Goal: Transaction & Acquisition: Purchase product/service

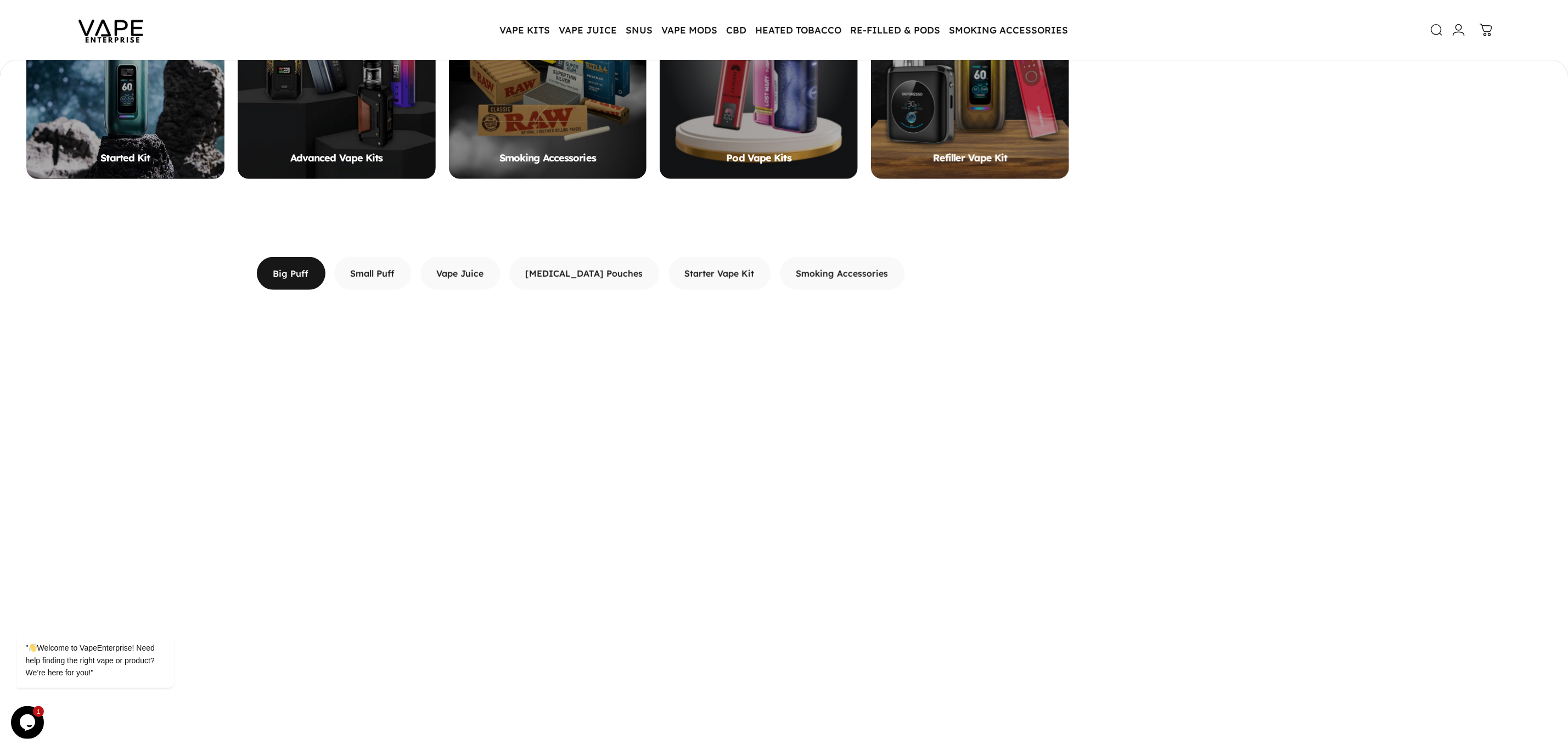
scroll to position [656, 0]
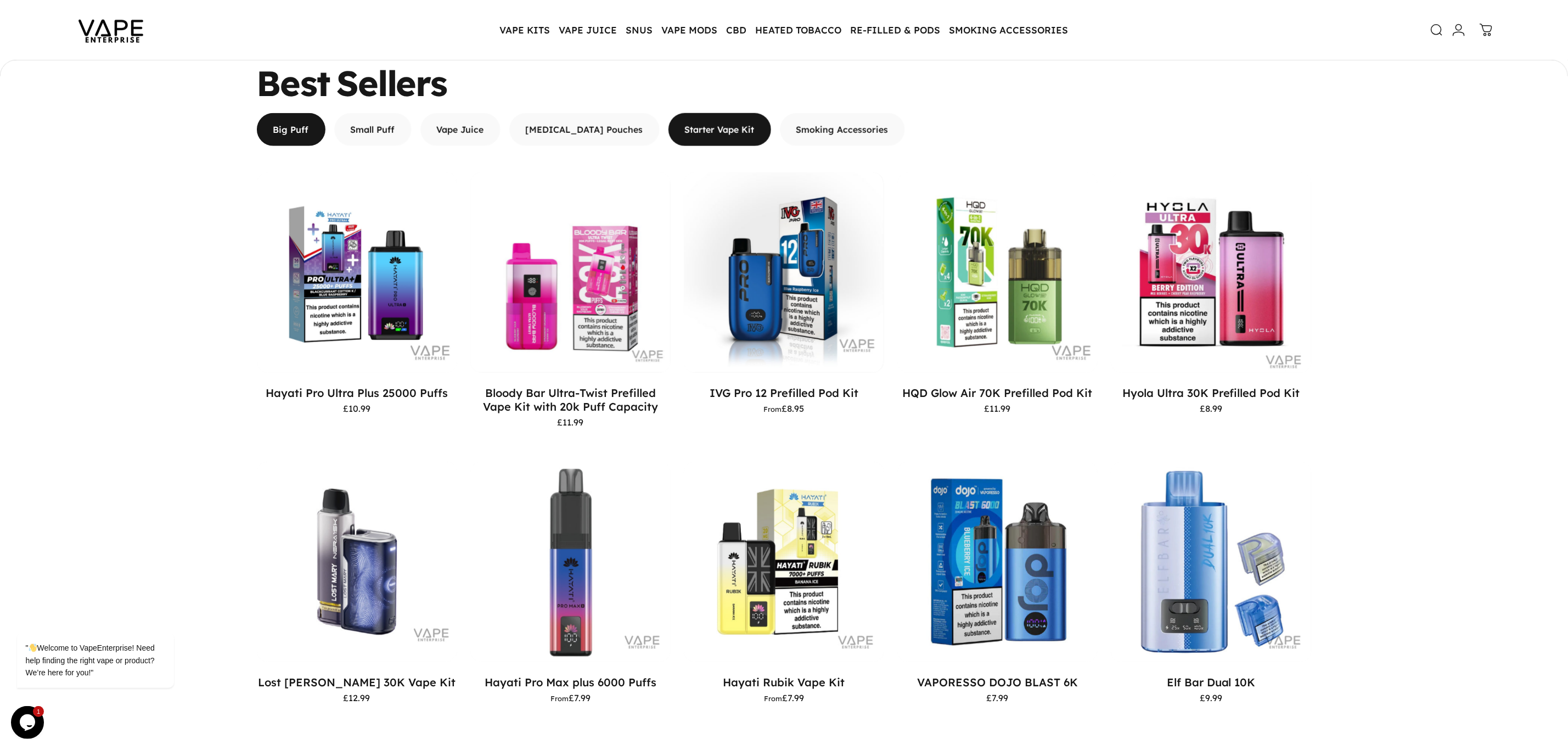
click at [701, 129] on span "button" at bounding box center [719, 129] width 154 height 66
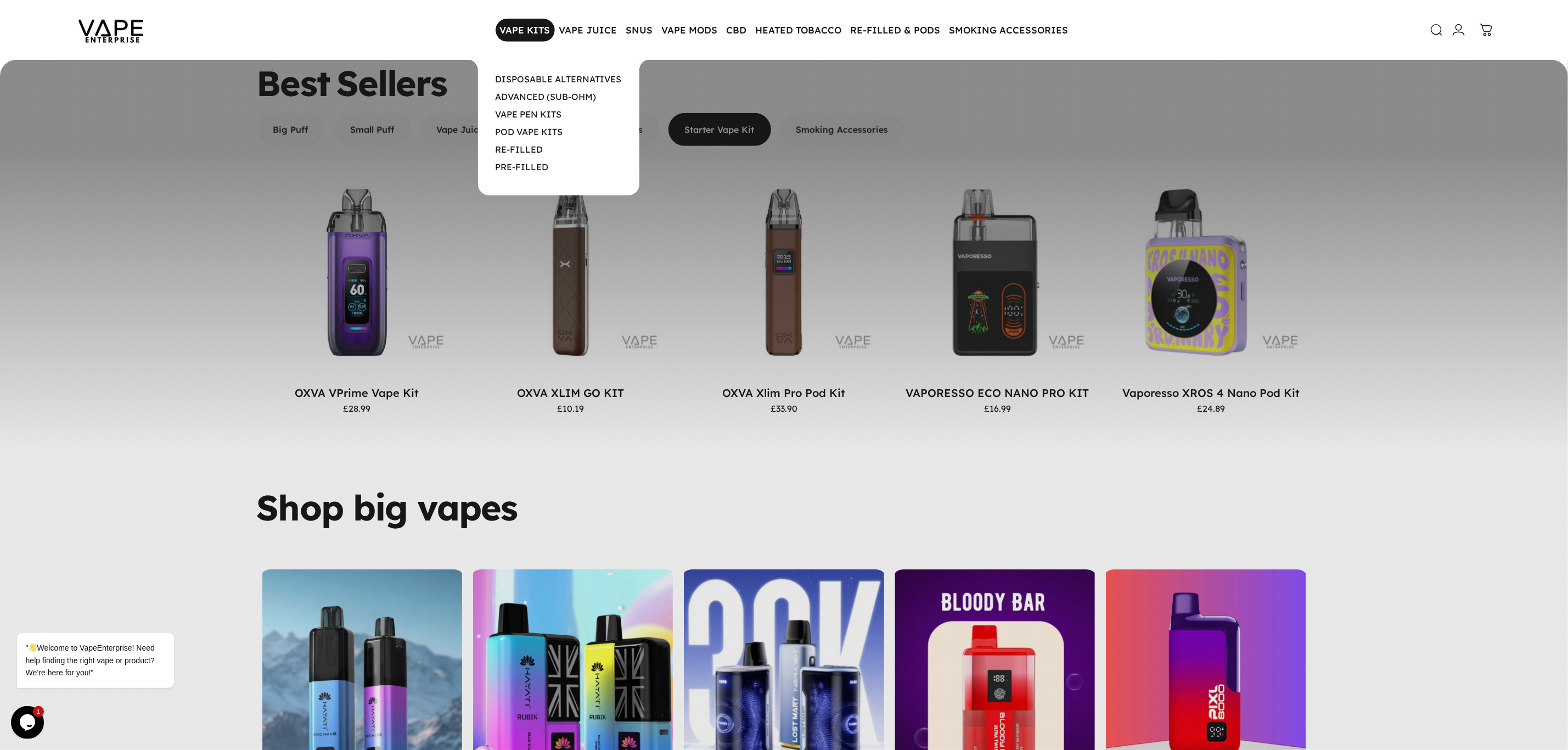
click at [519, 25] on magnet-element "VAPE KITS VAPE KITS" at bounding box center [525, 30] width 59 height 23
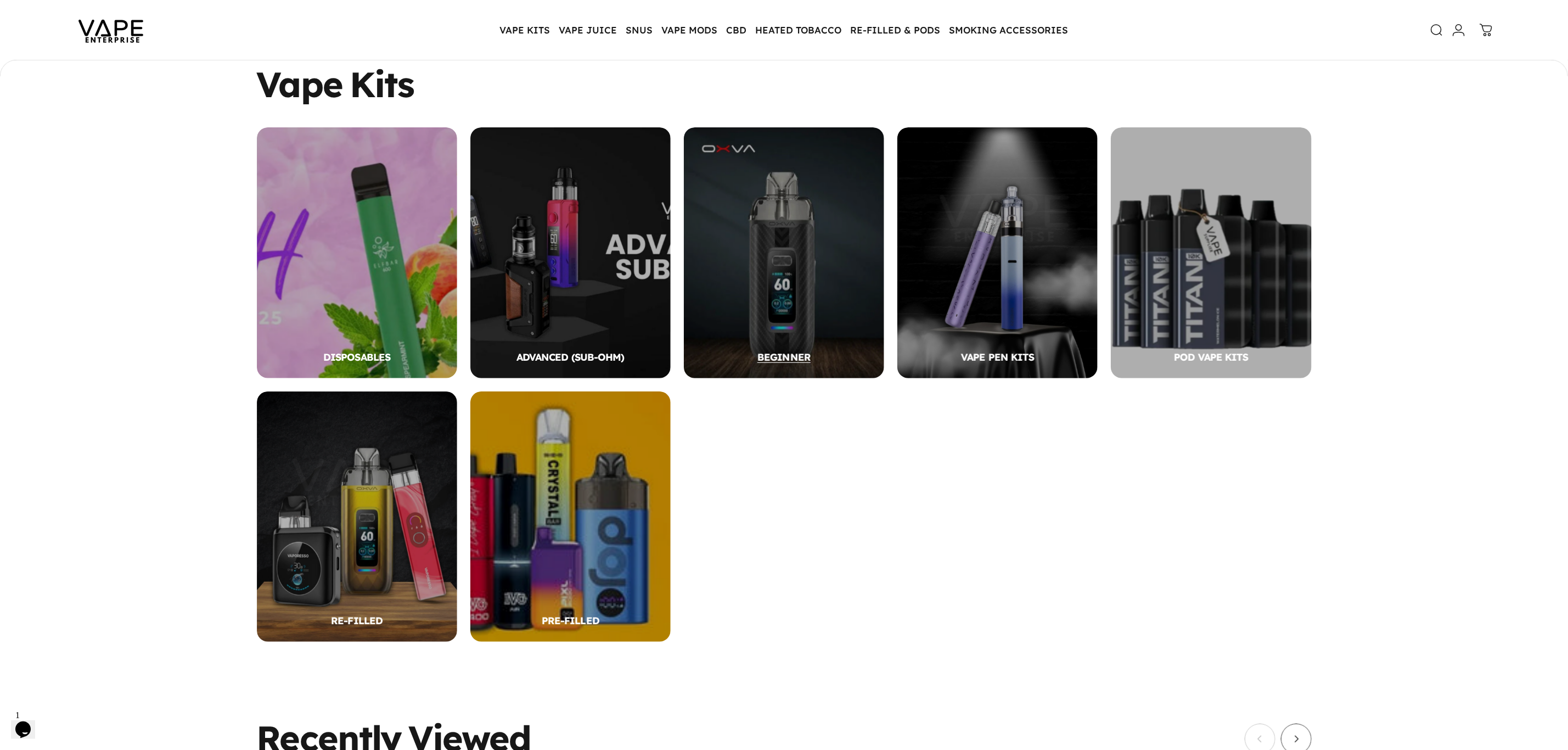
scroll to position [162, 0]
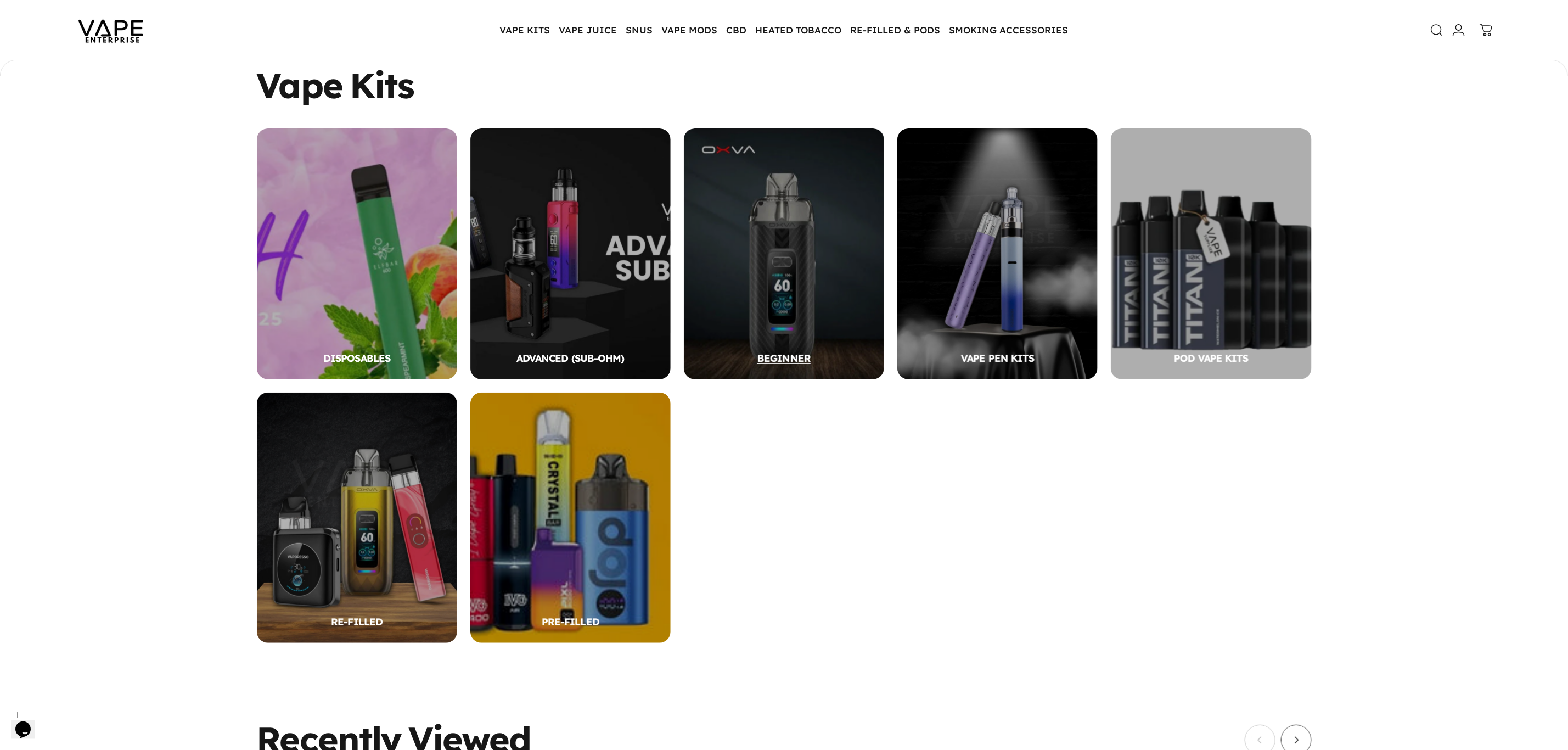
click at [785, 269] on div "BEGINNER" at bounding box center [784, 254] width 200 height 251
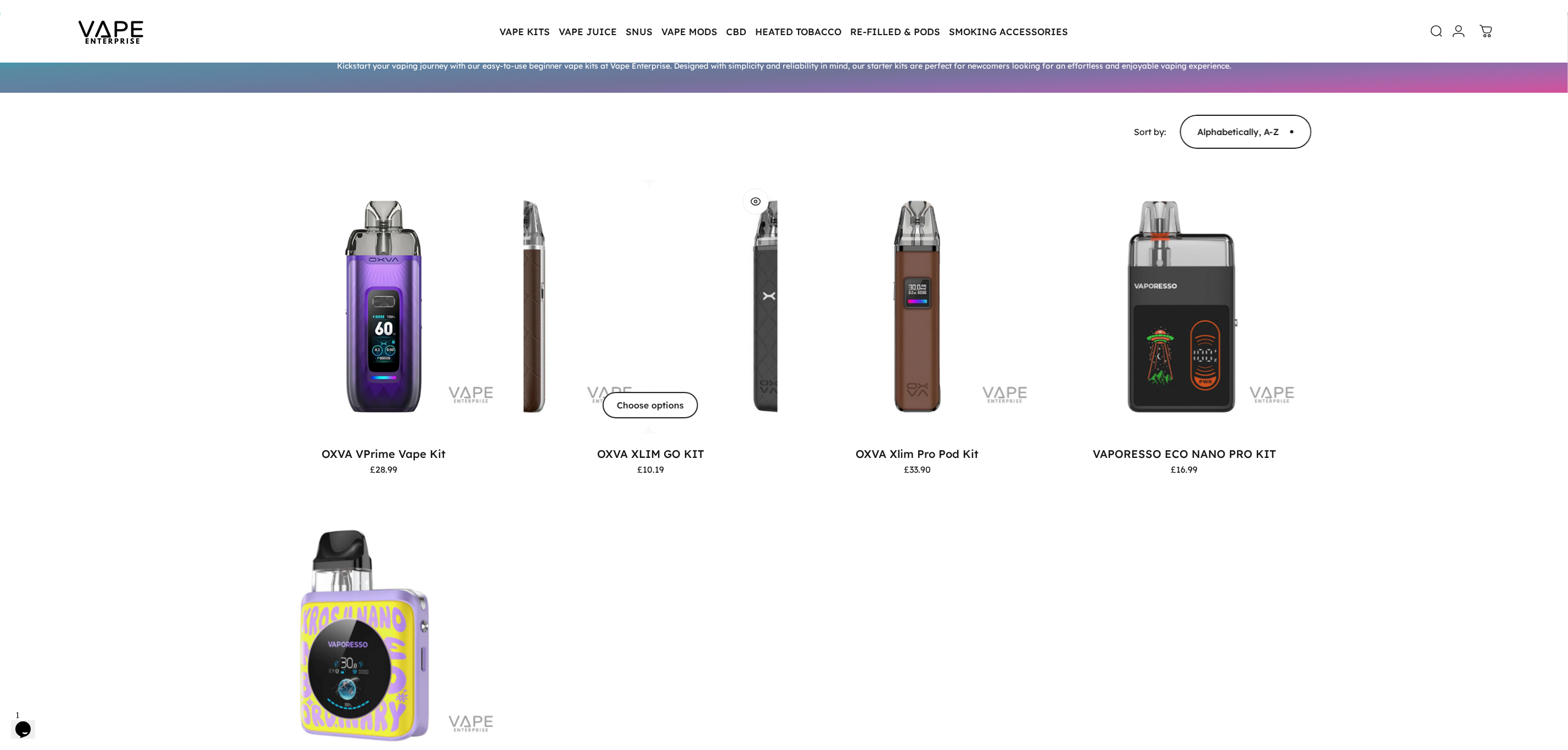
scroll to position [81, 0]
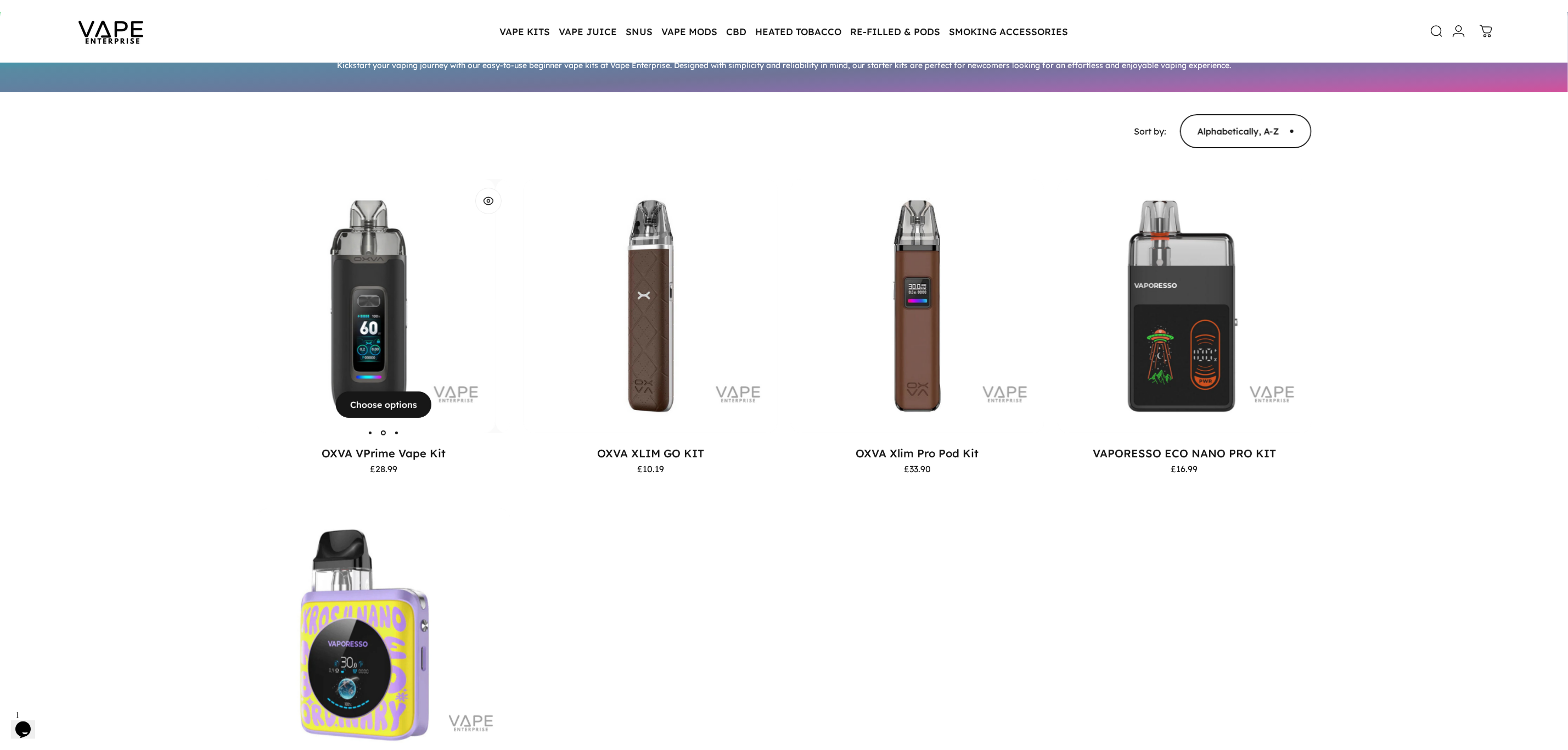
click at [380, 323] on img "OXVA VPrime Vape Kit" at bounding box center [368, 306] width 254 height 254
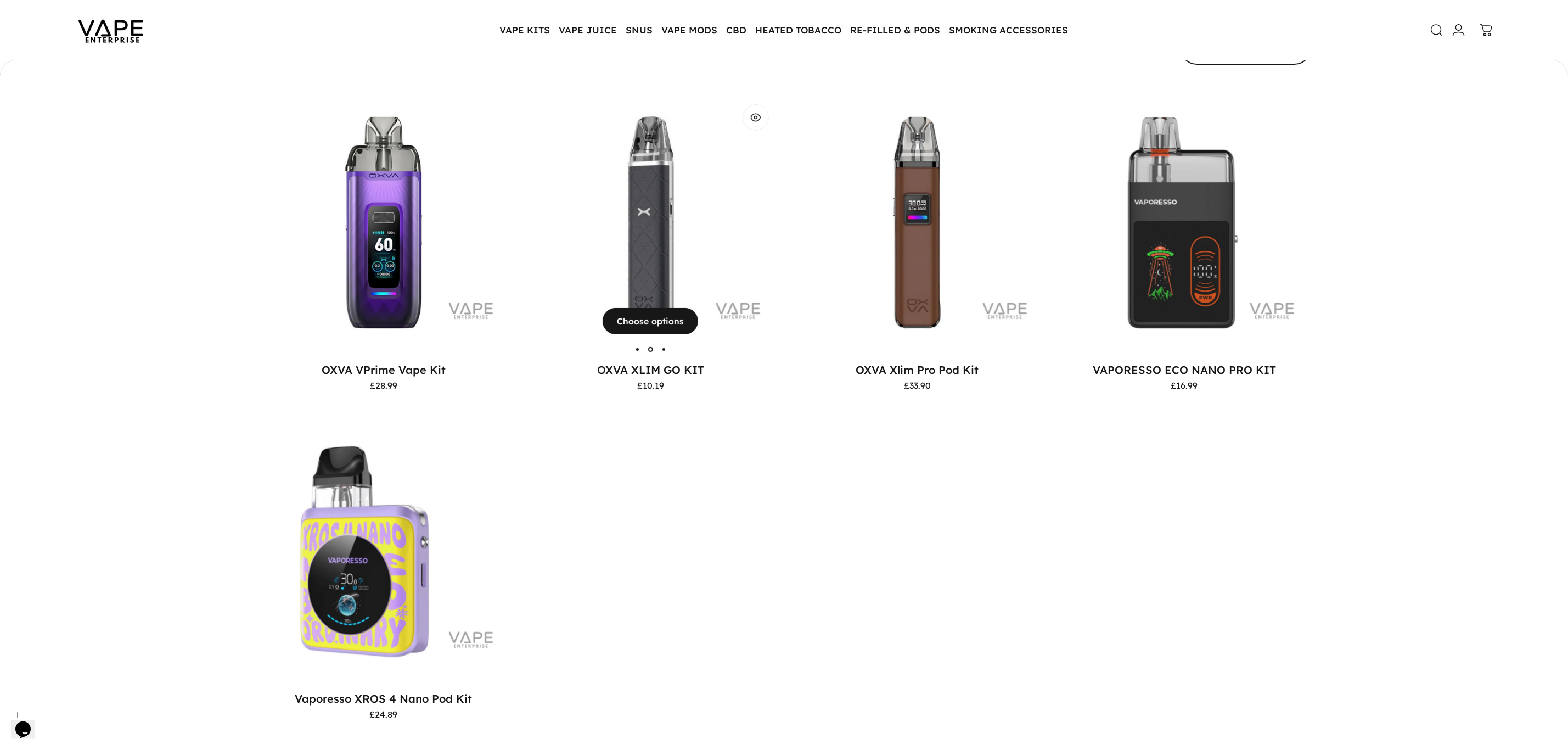
scroll to position [161, 0]
click at [665, 222] on img "OXVA XLIM GO KIT" at bounding box center [651, 223] width 254 height 254
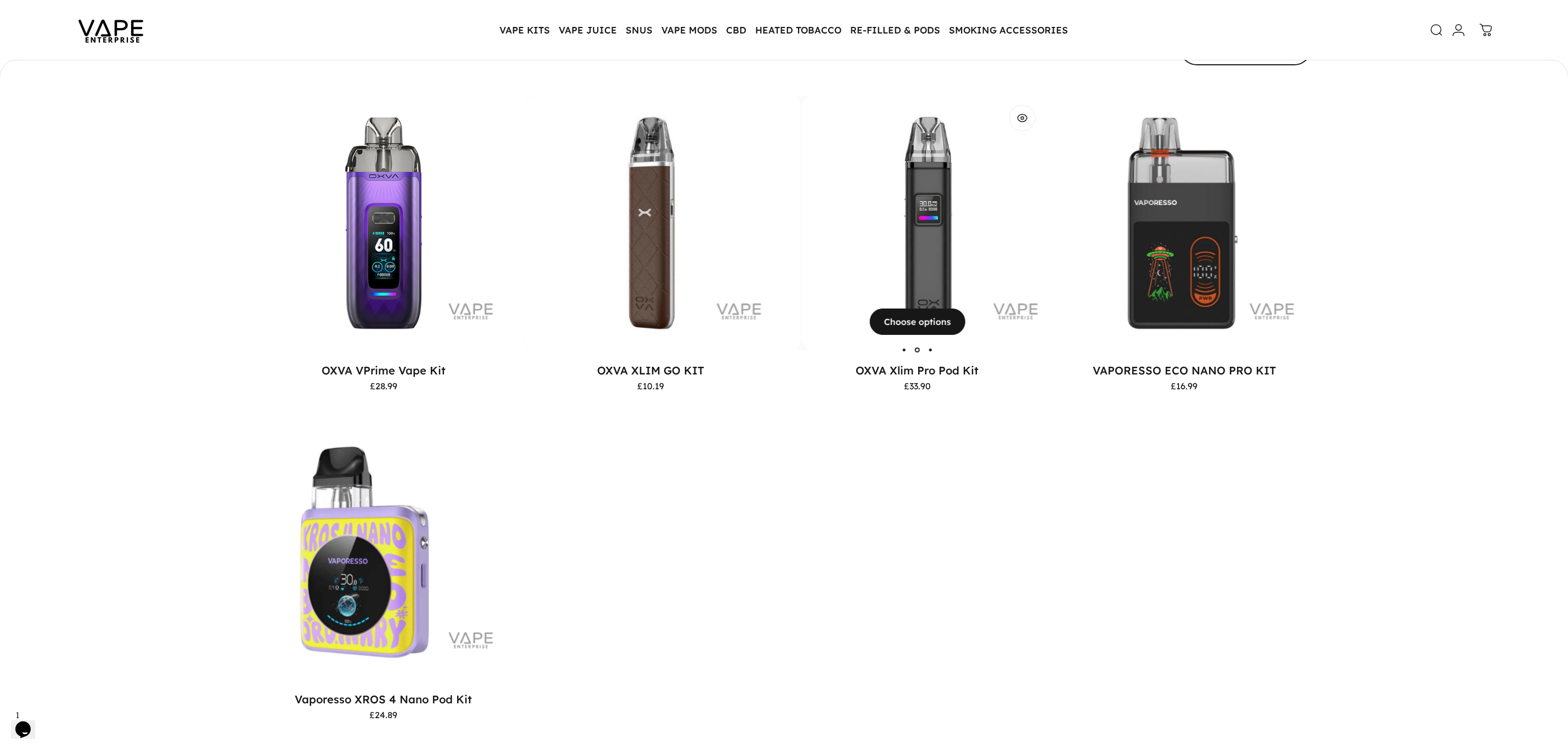
click at [894, 230] on img "OXVA Xlim Pro Pod Kit" at bounding box center [928, 223] width 254 height 254
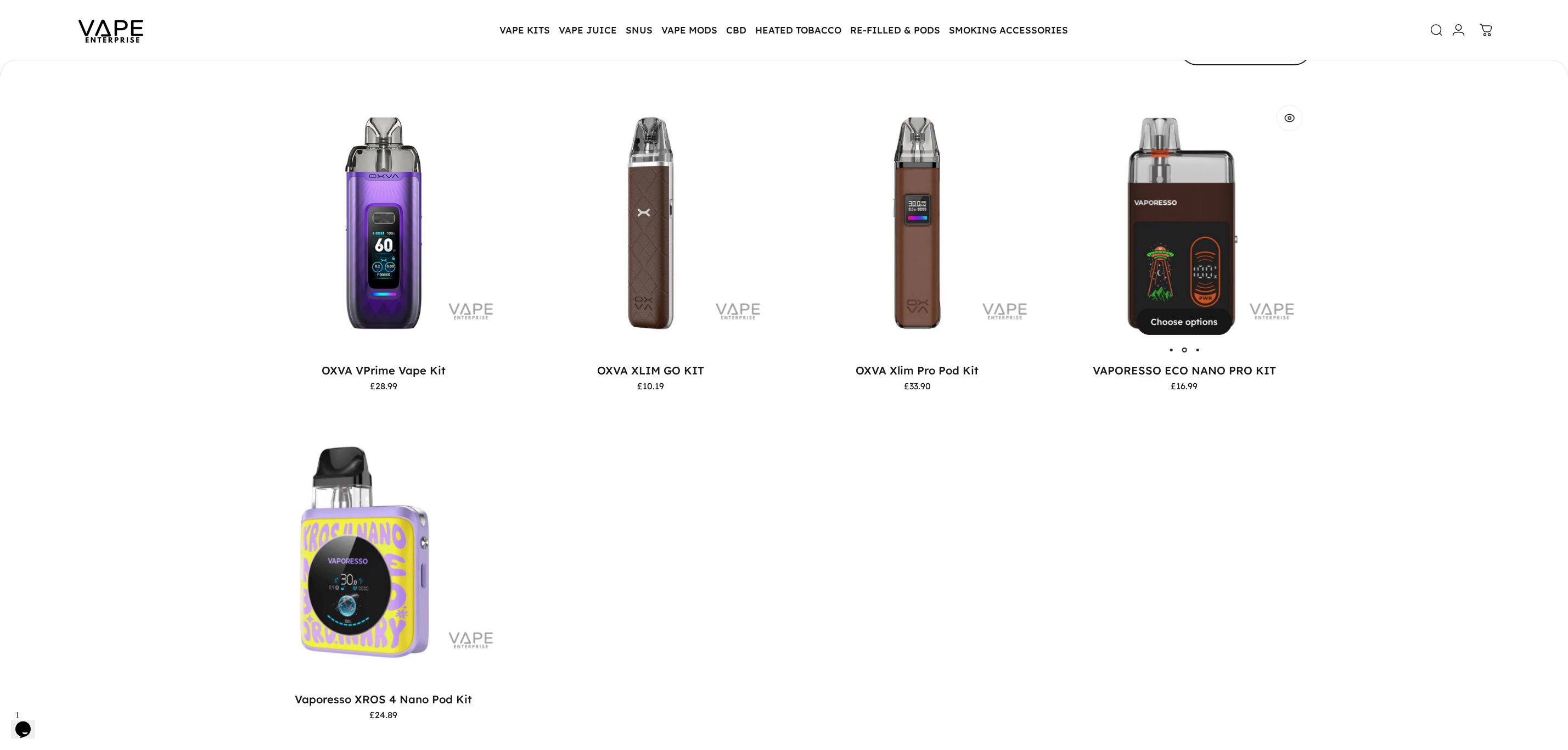
click at [1170, 204] on img "VAPORESSO ECO NANO PRO KIT" at bounding box center [1184, 223] width 254 height 254
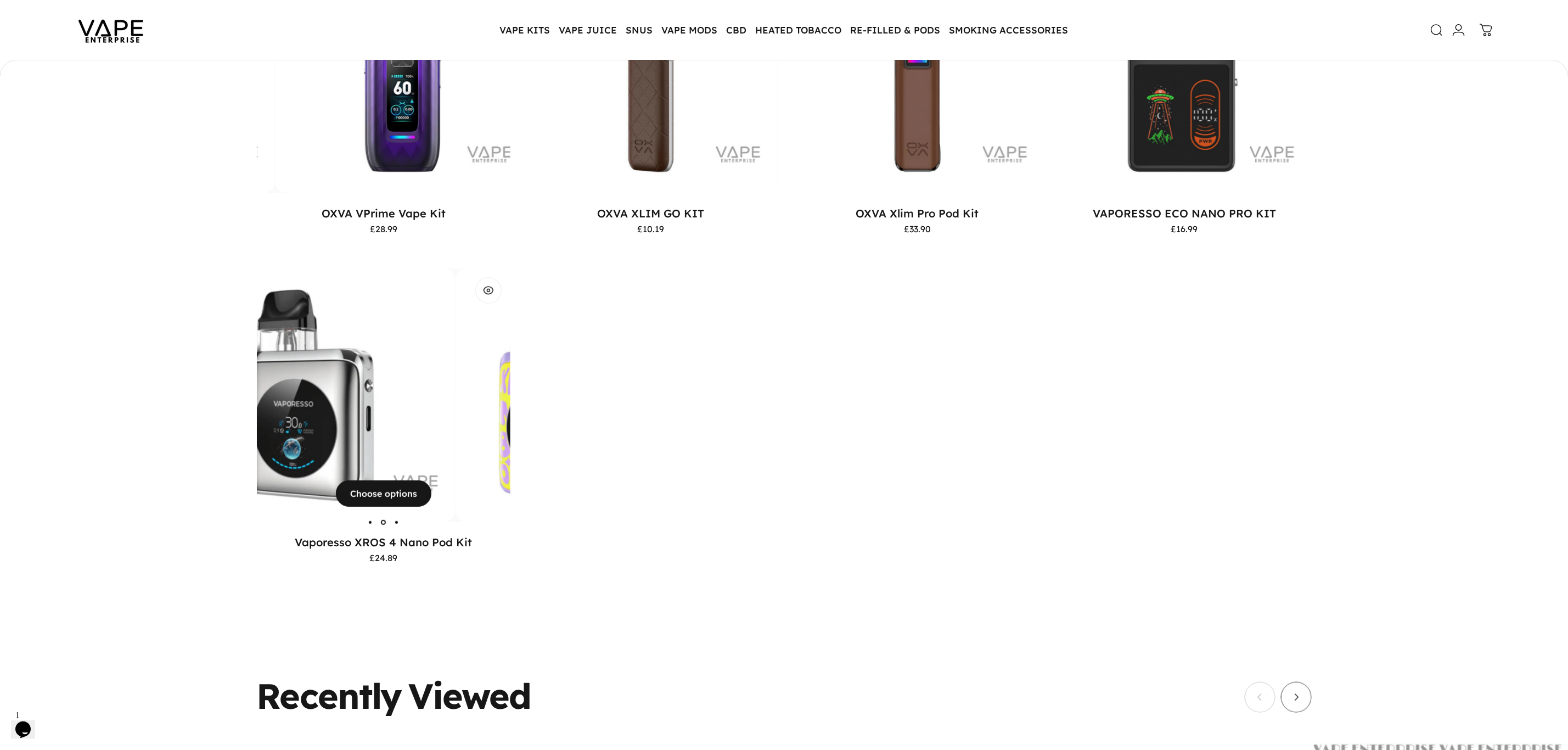
scroll to position [326, 0]
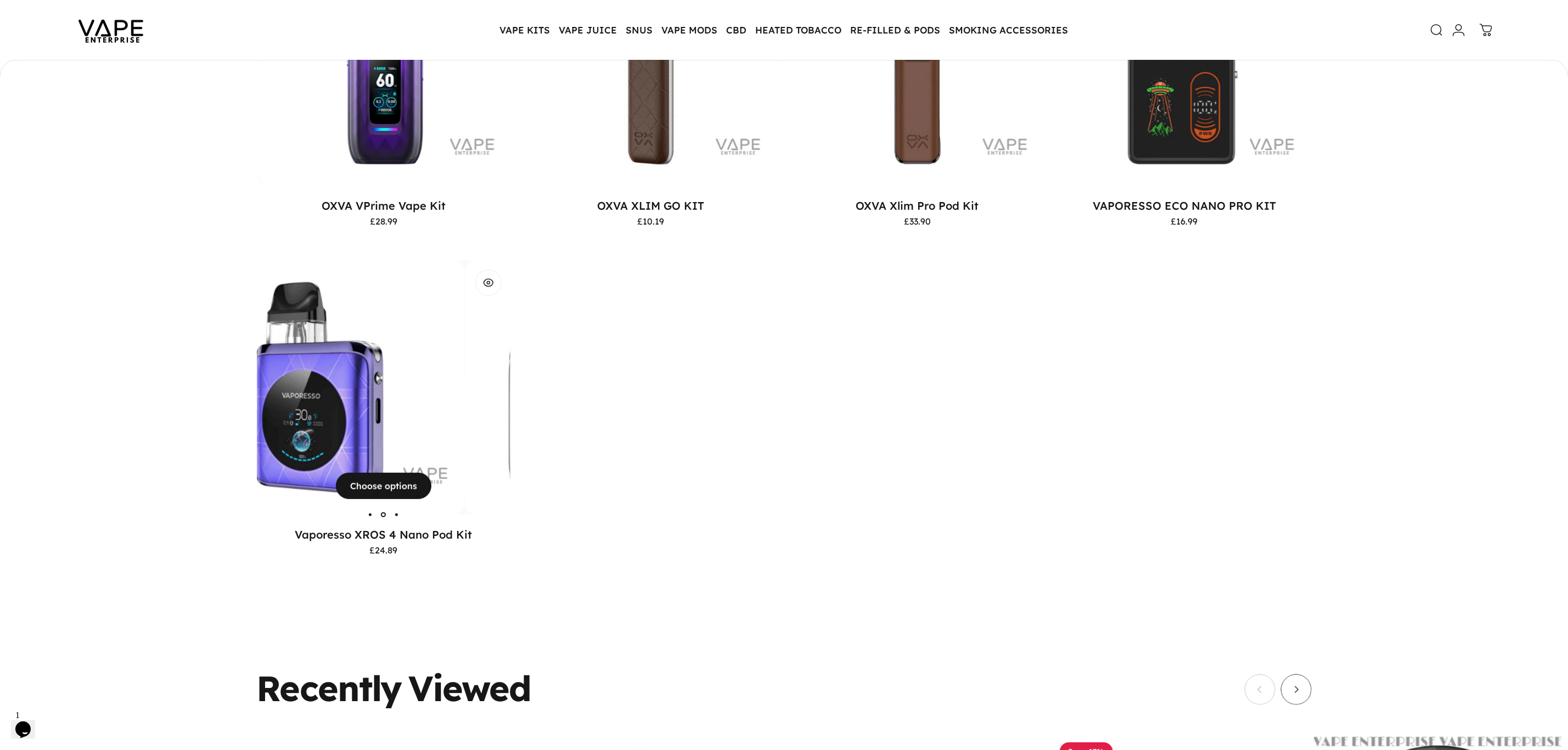
click at [392, 386] on img "Vaporesso XROS 4 Nano Pod Kit" at bounding box center [337, 388] width 254 height 254
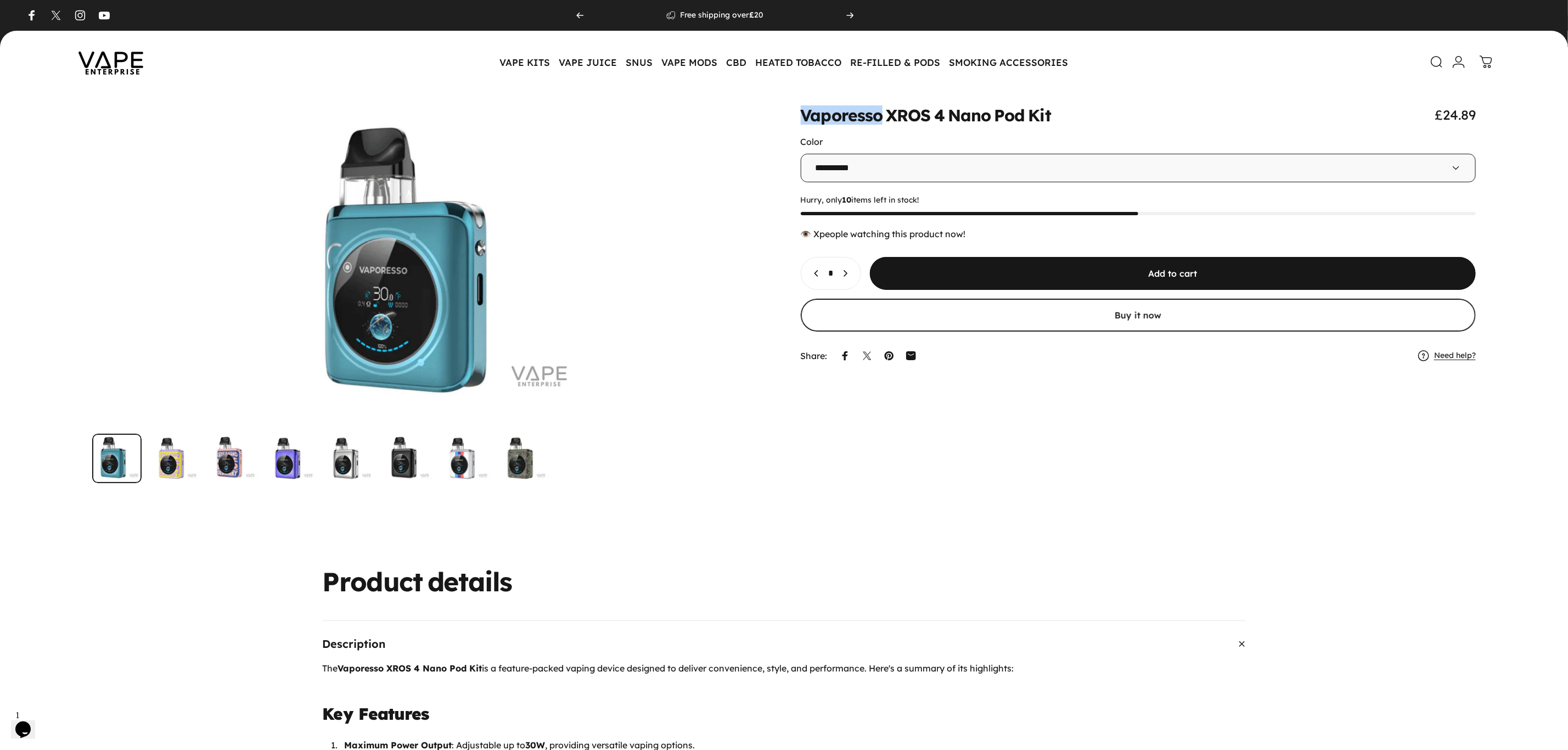
drag, startPoint x: 795, startPoint y: 122, endPoint x: 879, endPoint y: 117, distance: 84.1
click at [879, 117] on div "**********" at bounding box center [784, 294] width 1516 height 377
copy animate-element "Vaporesso"
click at [1433, 59] on icon at bounding box center [1437, 61] width 13 height 13
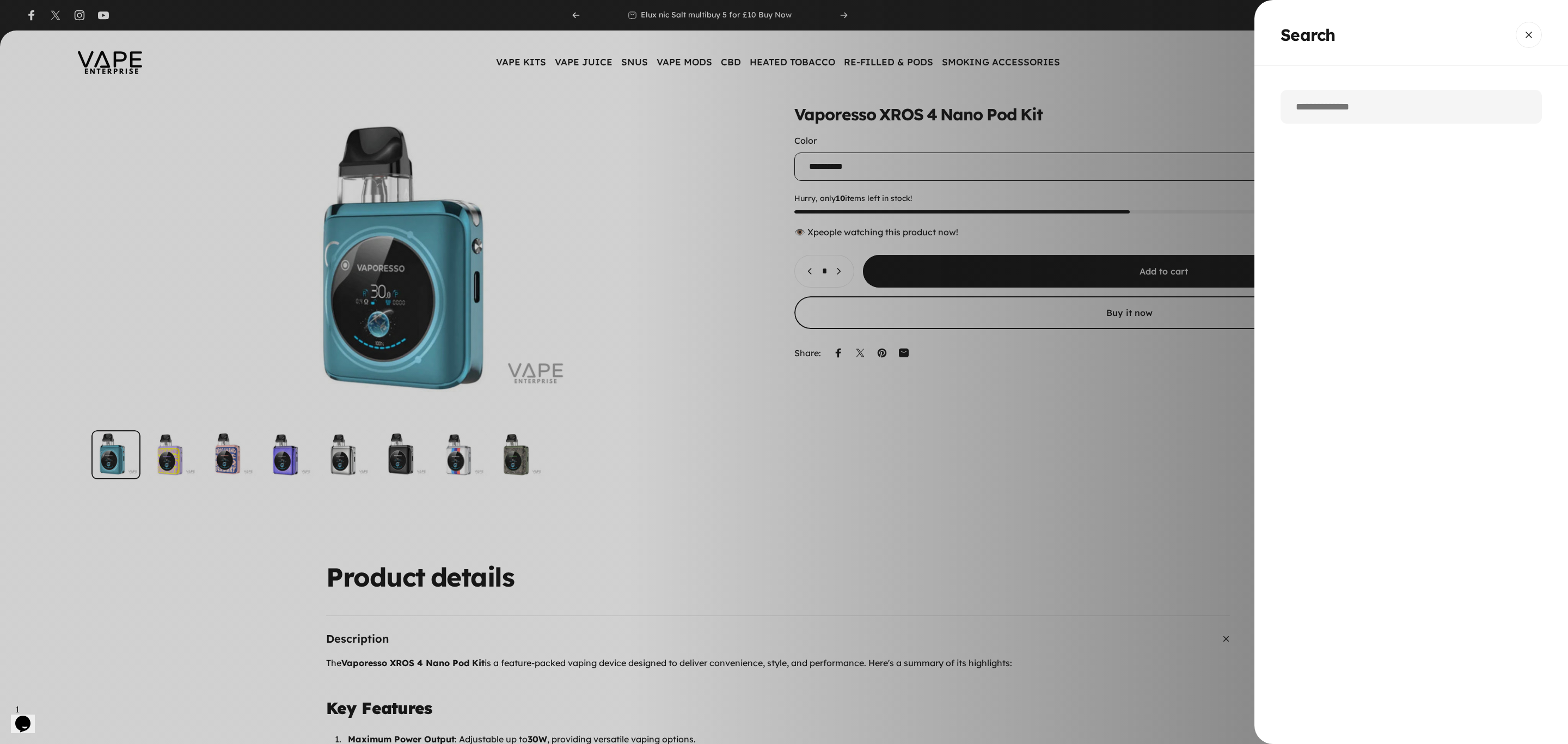
click at [1337, 114] on input "Search" at bounding box center [1411, 106] width 262 height 33
paste input "*********"
type input "*********"
click at [1281, 290] on button "See all results" at bounding box center [1411, 306] width 262 height 33
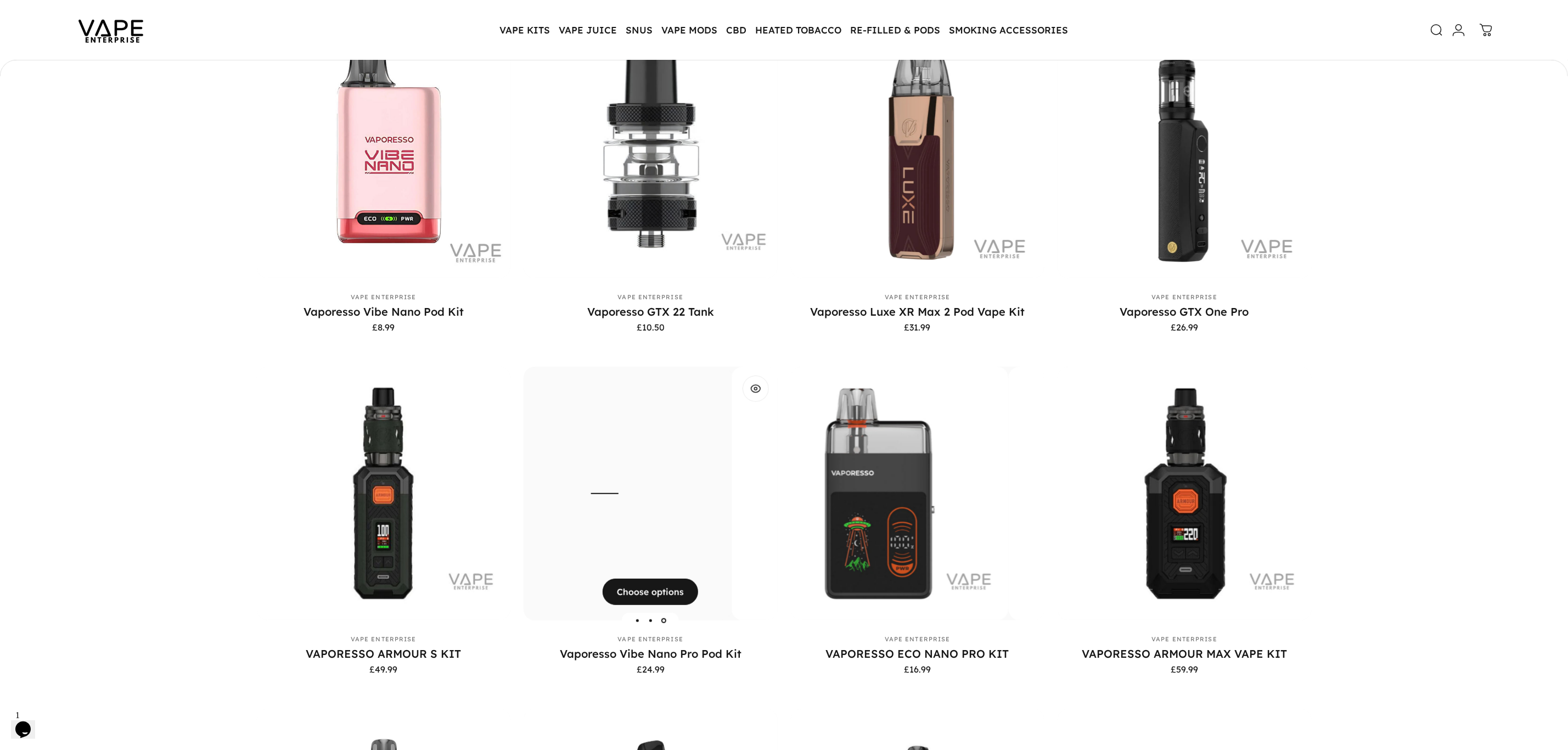
scroll to position [244, 0]
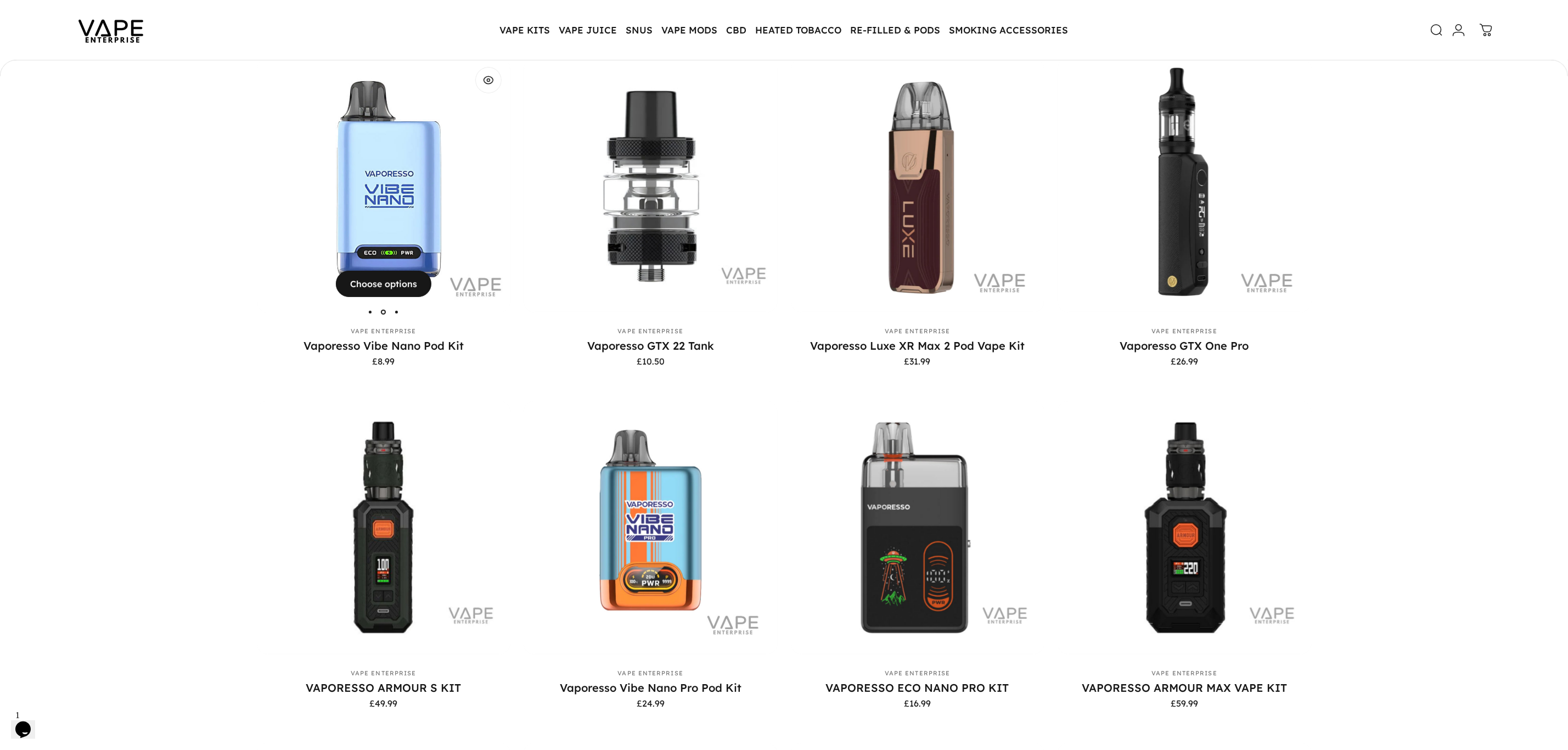
click at [402, 168] on img "Vaporesso Vibe Nano Pod Kit" at bounding box center [384, 185] width 254 height 254
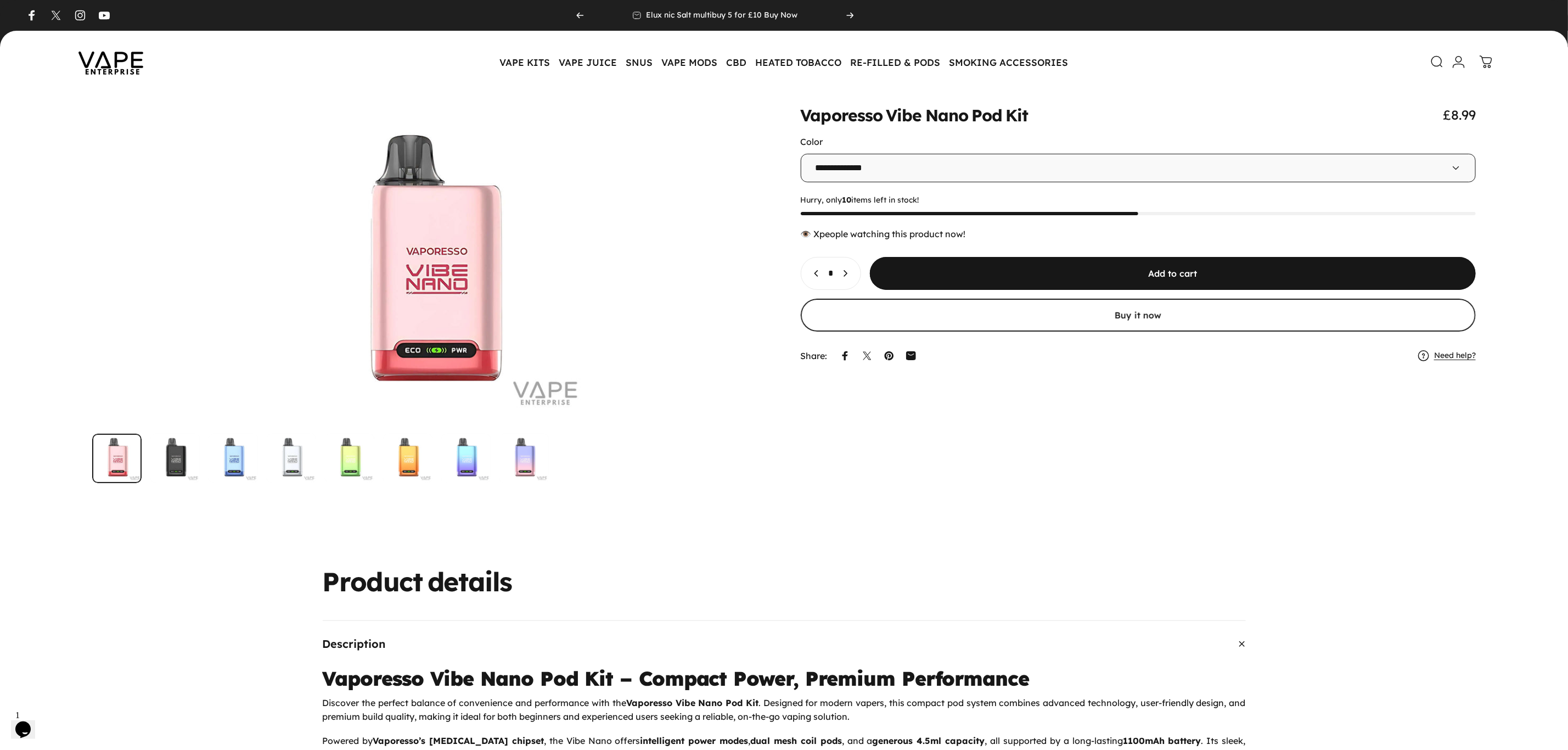
click at [1433, 59] on icon at bounding box center [1437, 62] width 13 height 13
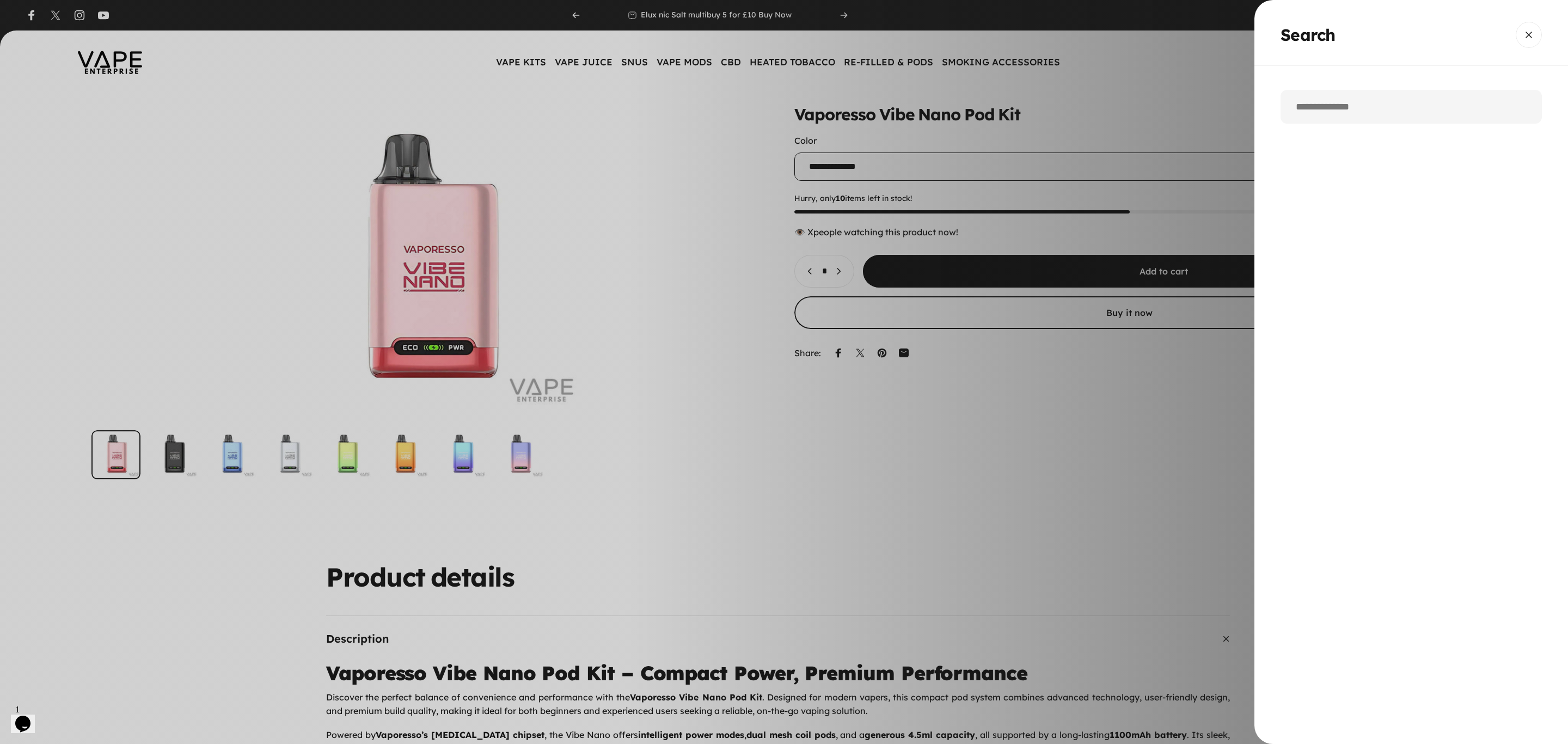
click at [1369, 116] on input "Search" at bounding box center [1411, 106] width 262 height 33
type input "****"
